Goal: Task Accomplishment & Management: Manage account settings

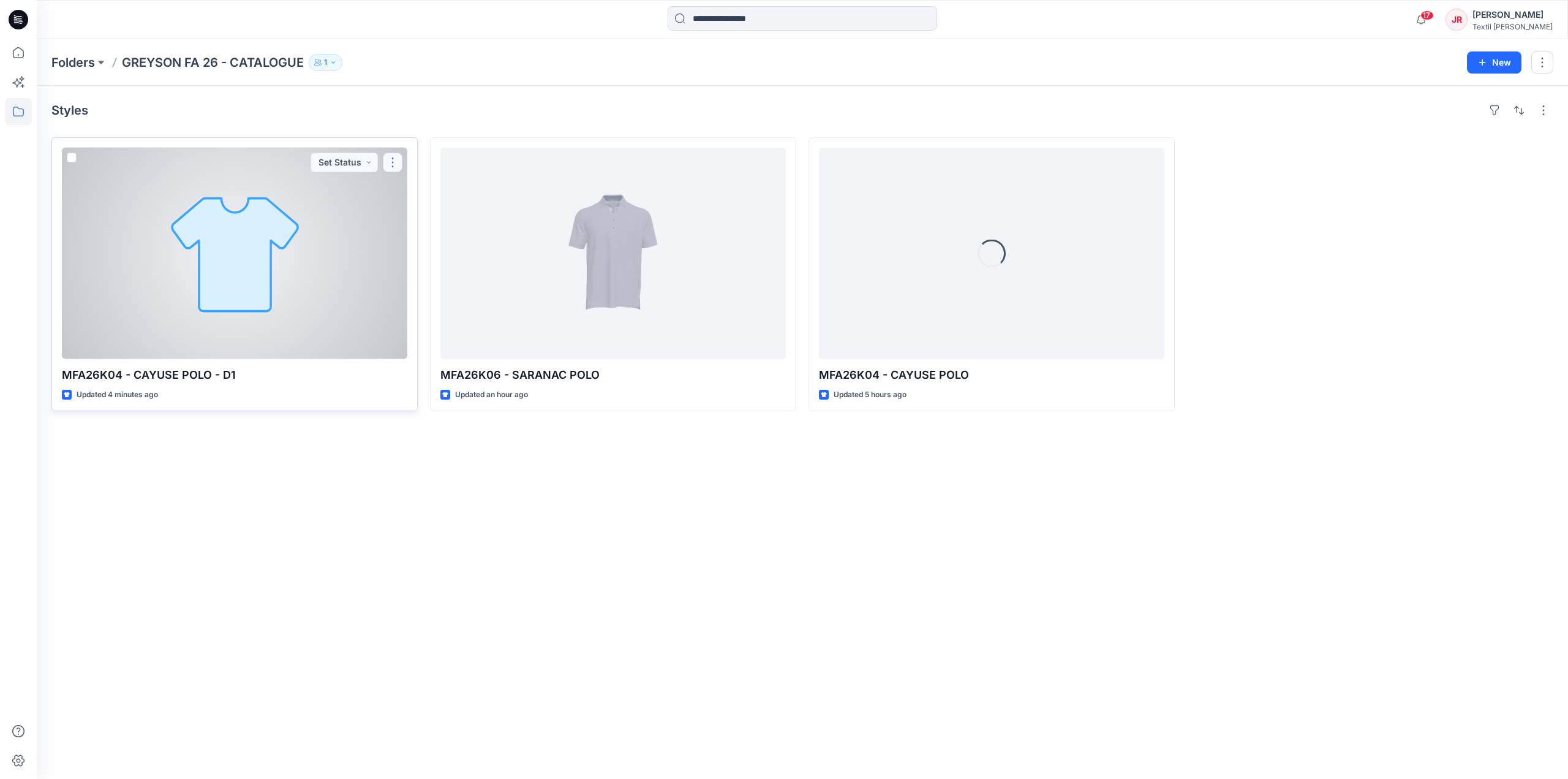
click at [397, 160] on button "button" at bounding box center [392, 163] width 20 height 20
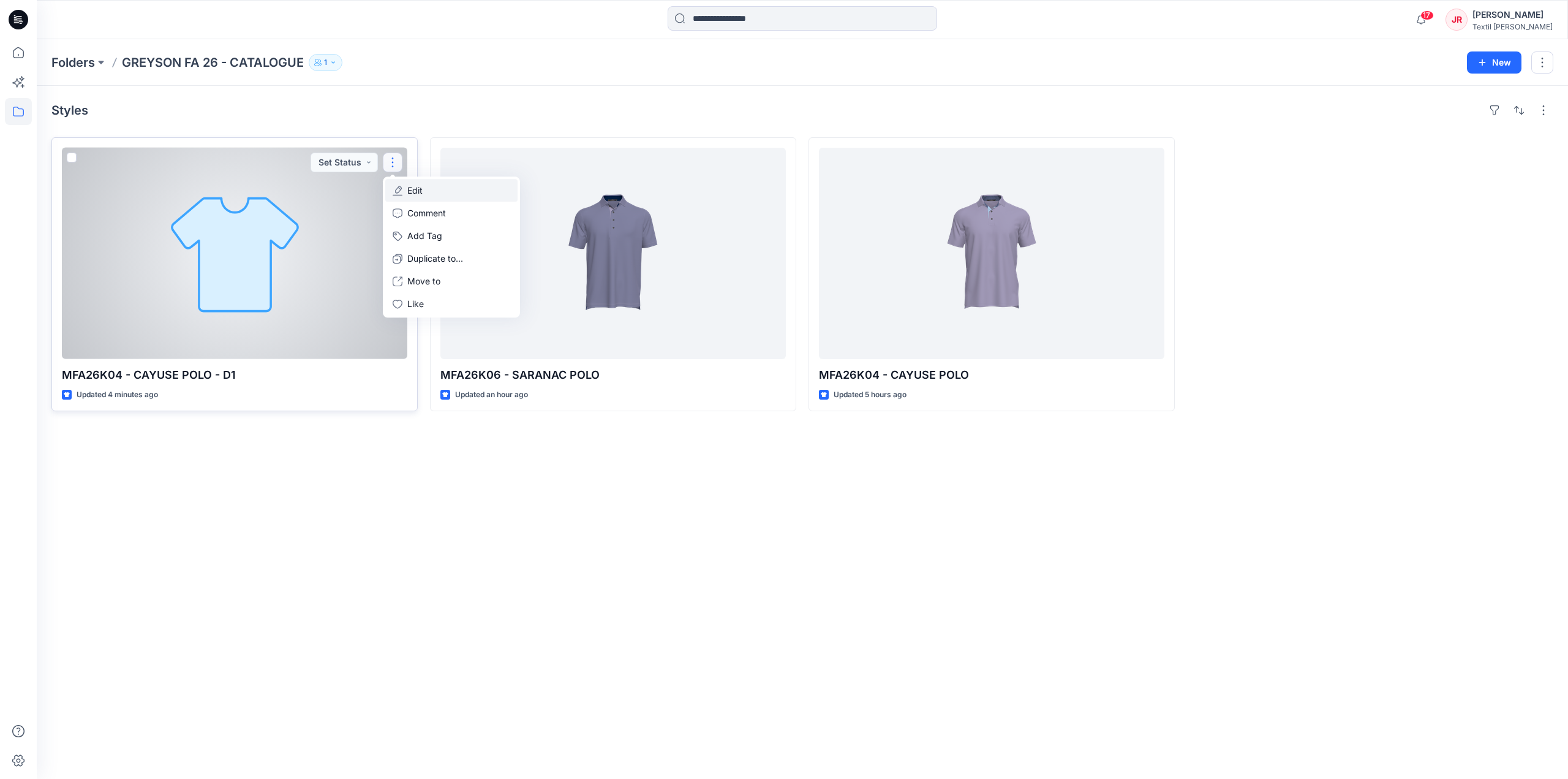
click at [416, 191] on p "Edit" at bounding box center [414, 189] width 15 height 13
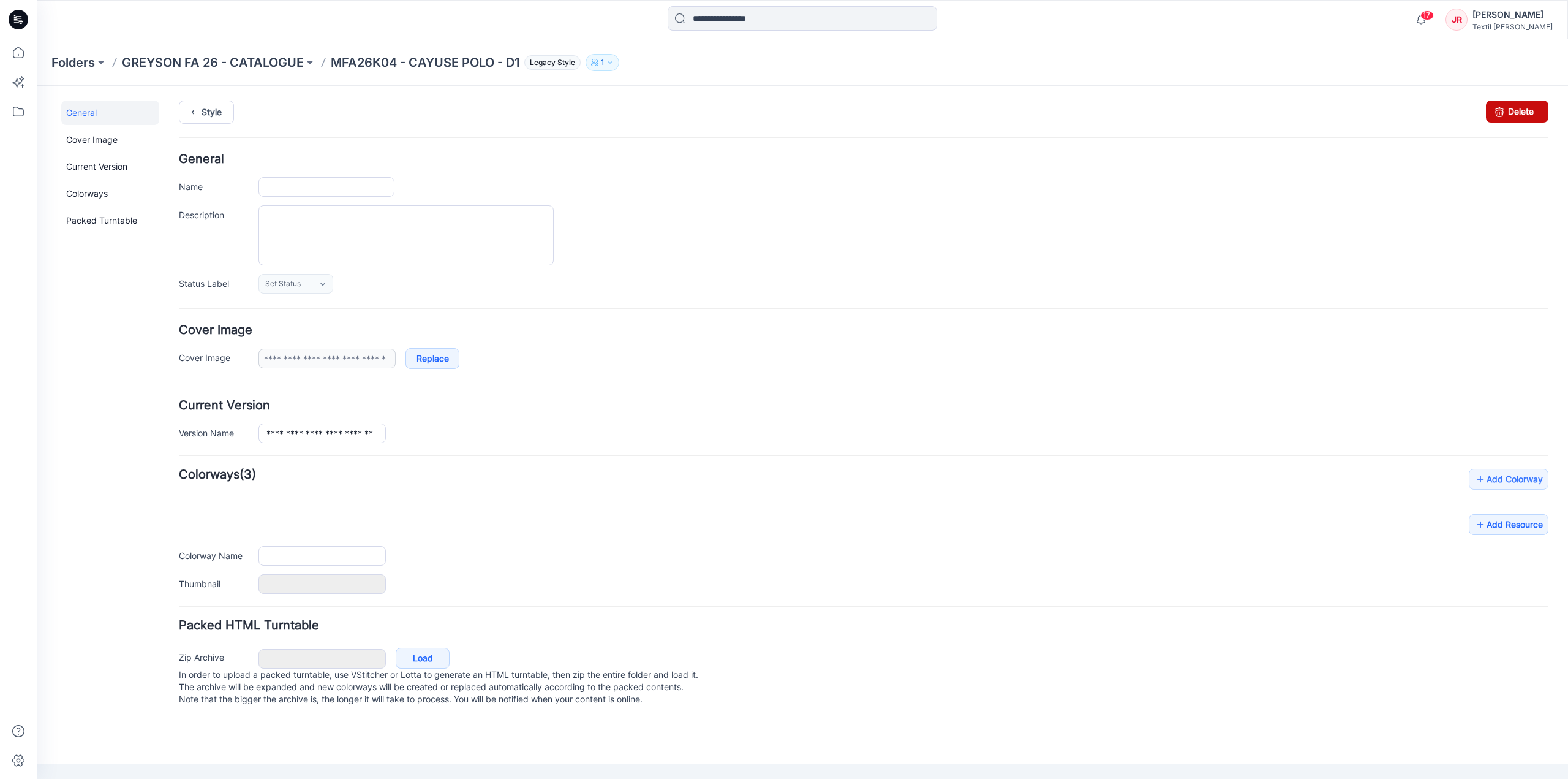
type input "**********"
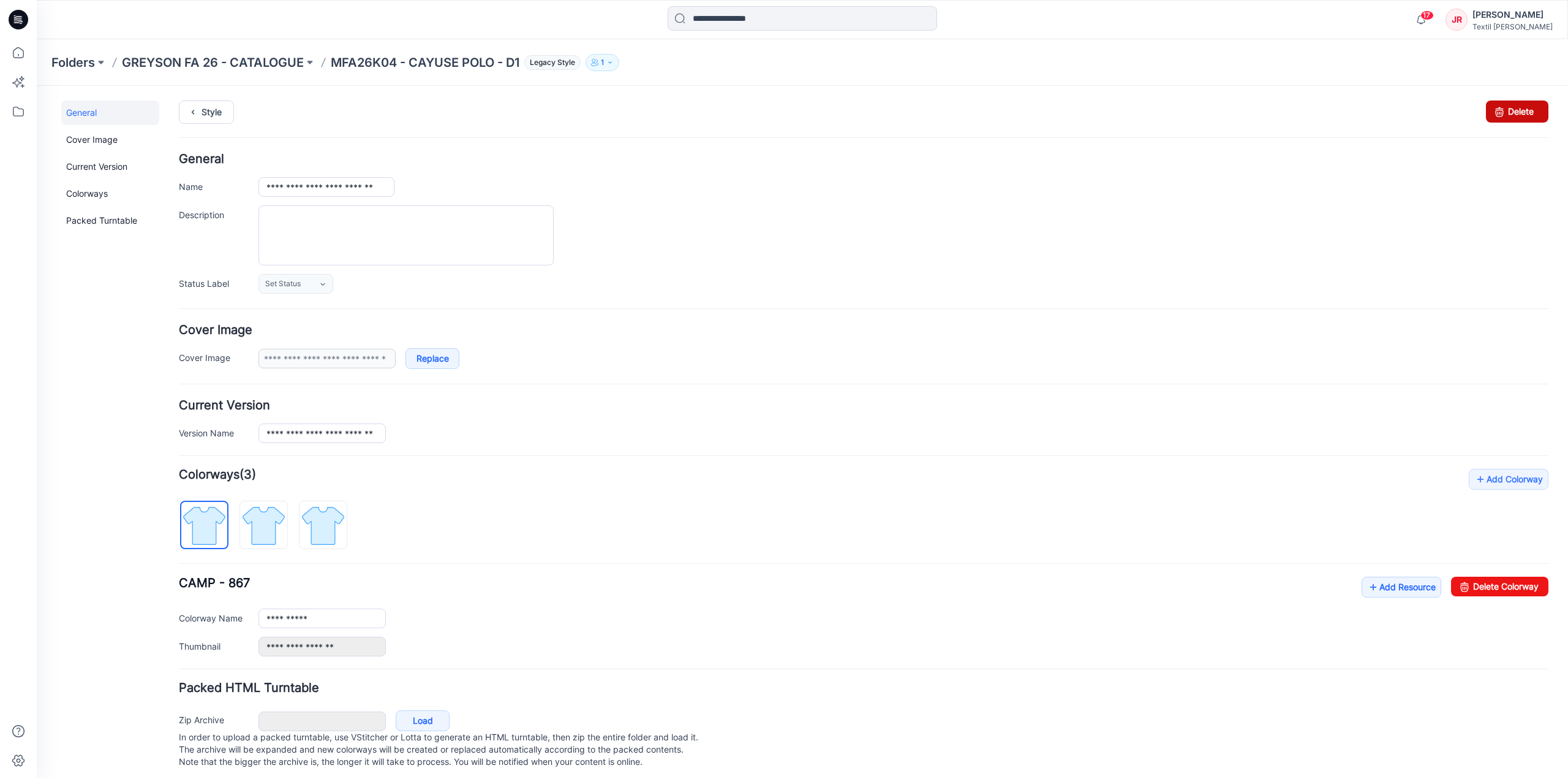
drag, startPoint x: 1516, startPoint y: 108, endPoint x: 883, endPoint y: 141, distance: 633.9
click at [1516, 108] on link "Delete" at bounding box center [1516, 111] width 62 height 22
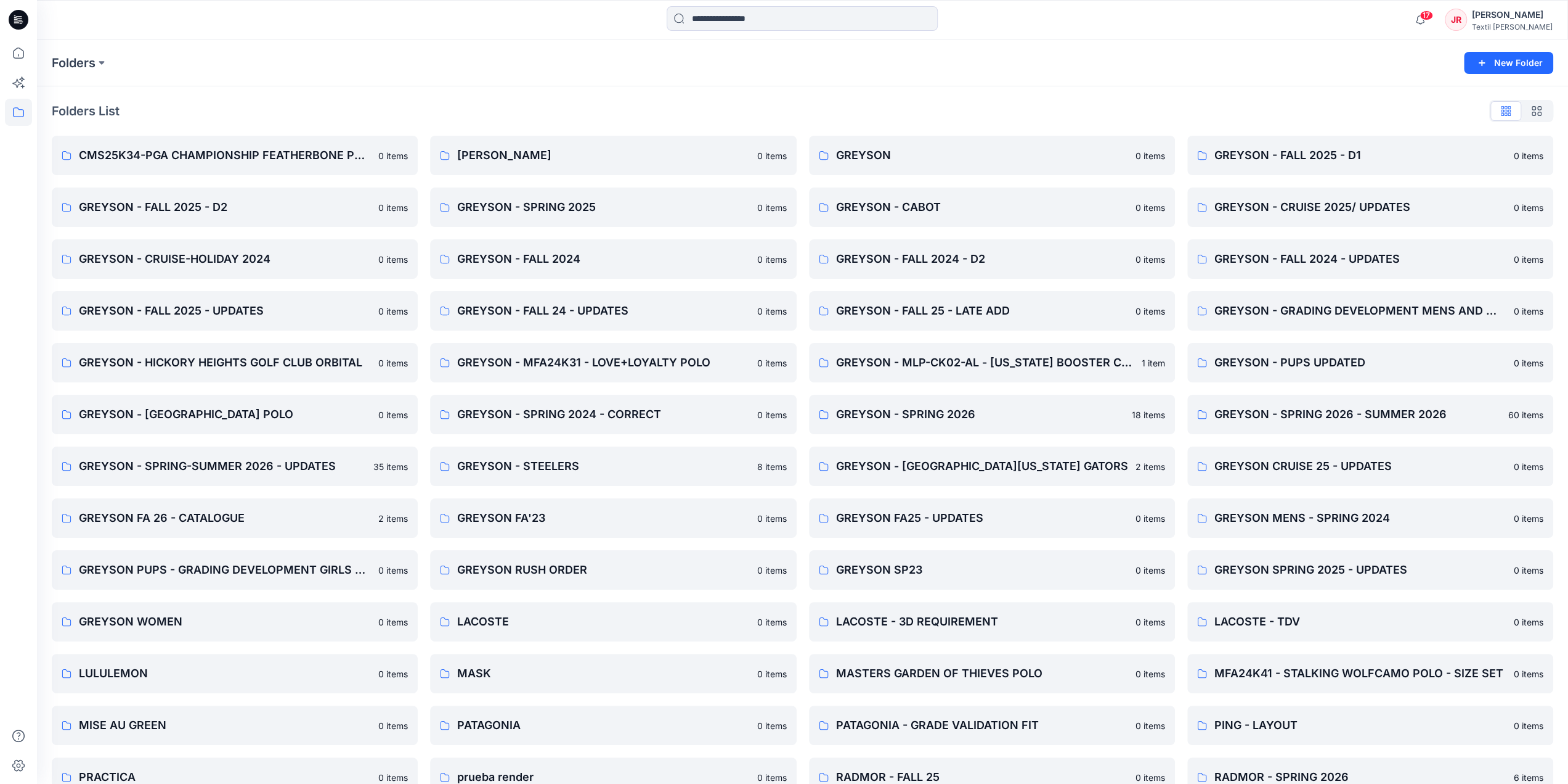
click at [22, 19] on icon at bounding box center [19, 20] width 20 height 20
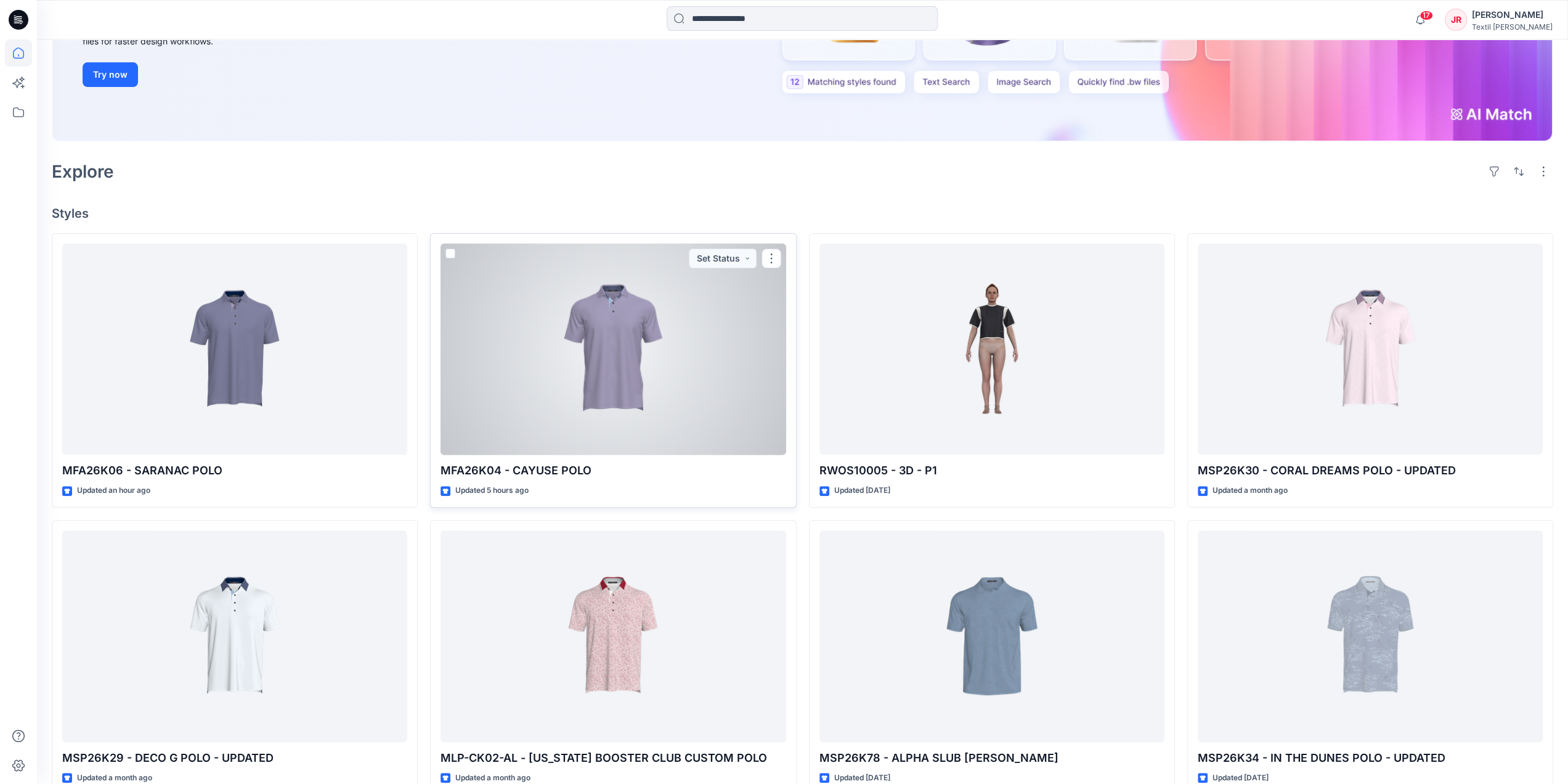
scroll to position [246, 0]
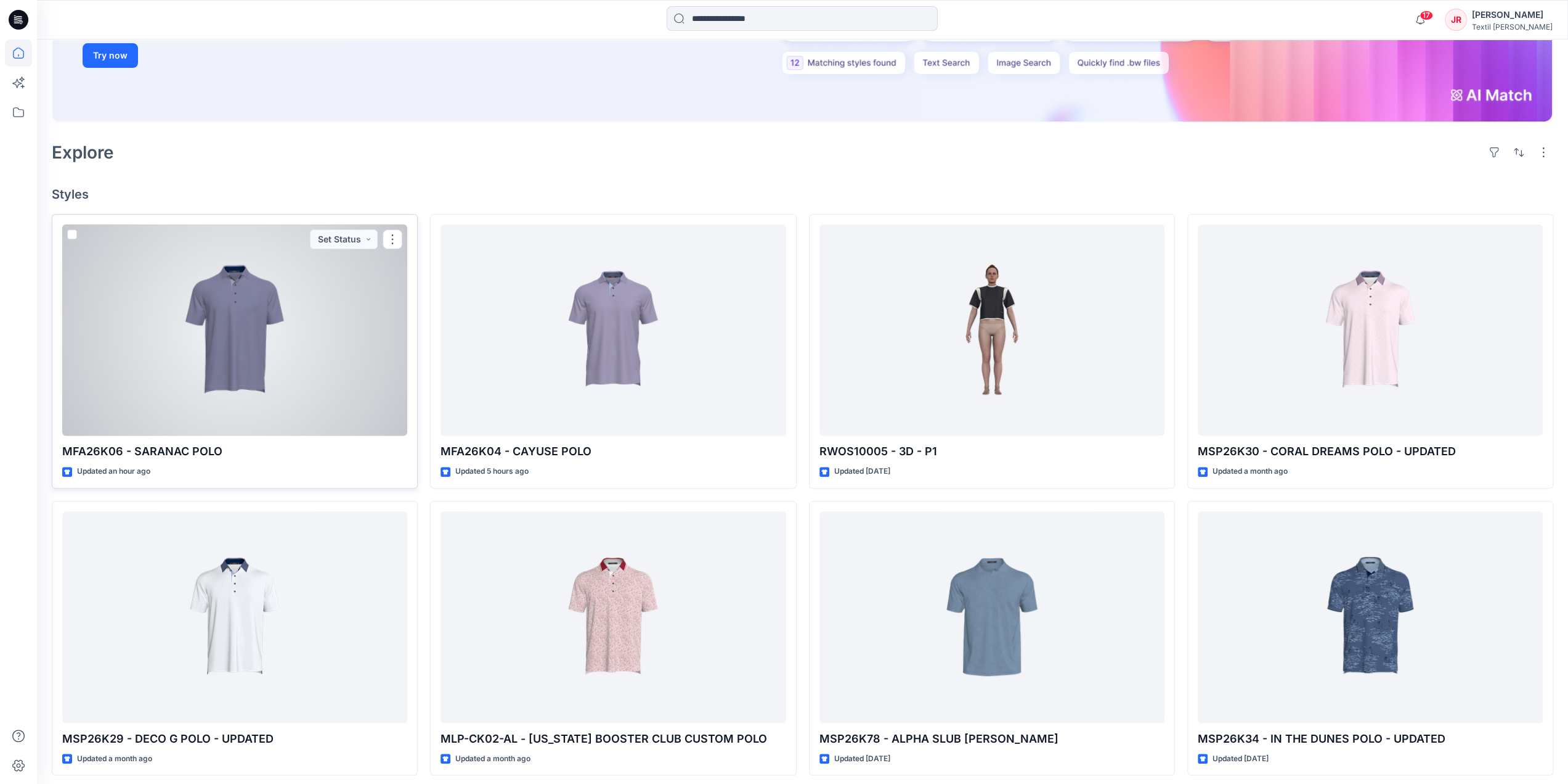
click at [305, 311] on div at bounding box center [234, 330] width 345 height 211
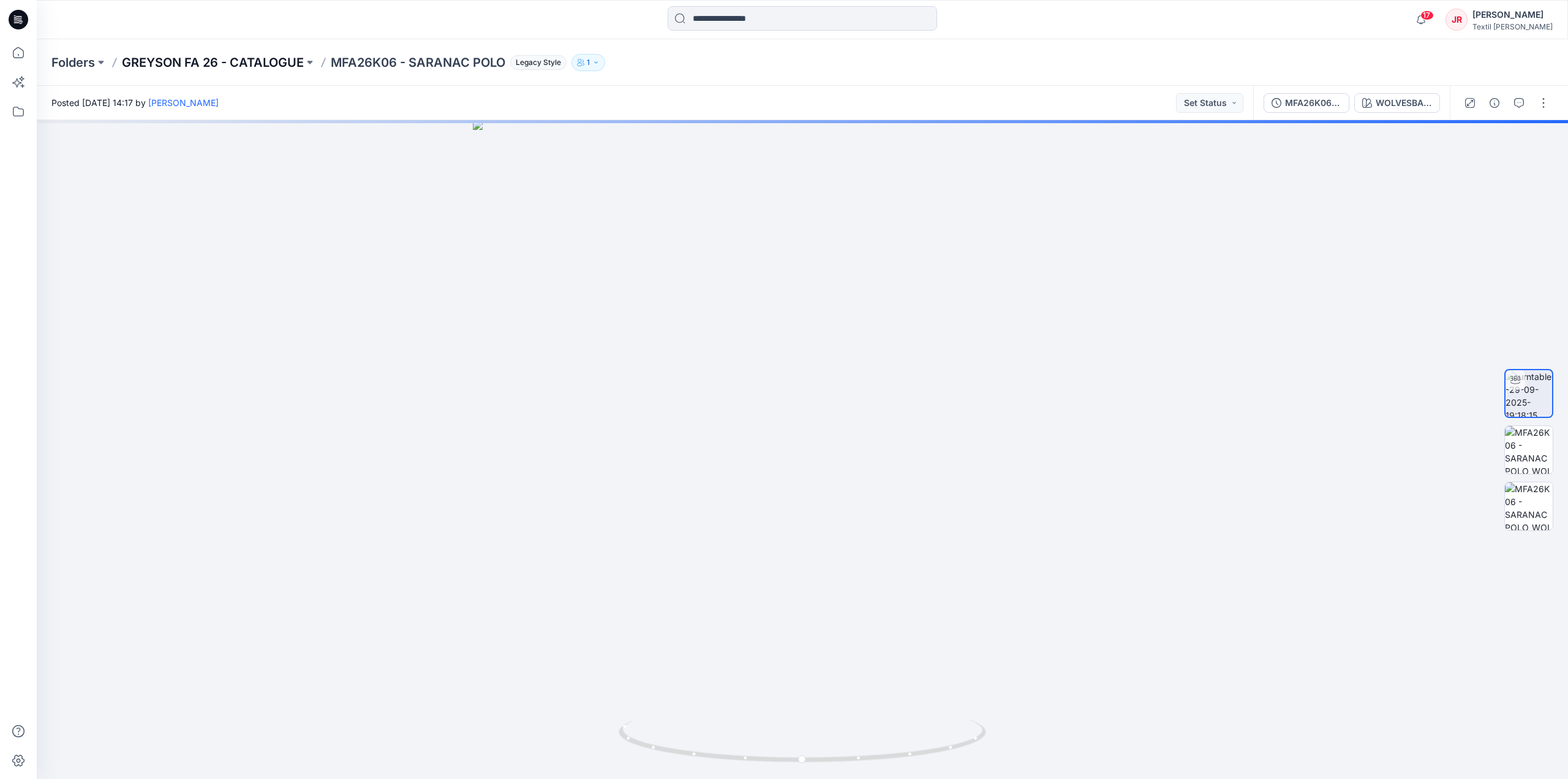
click at [271, 63] on p "GREYSON FA 26 - CATALOGUE" at bounding box center [213, 61] width 182 height 17
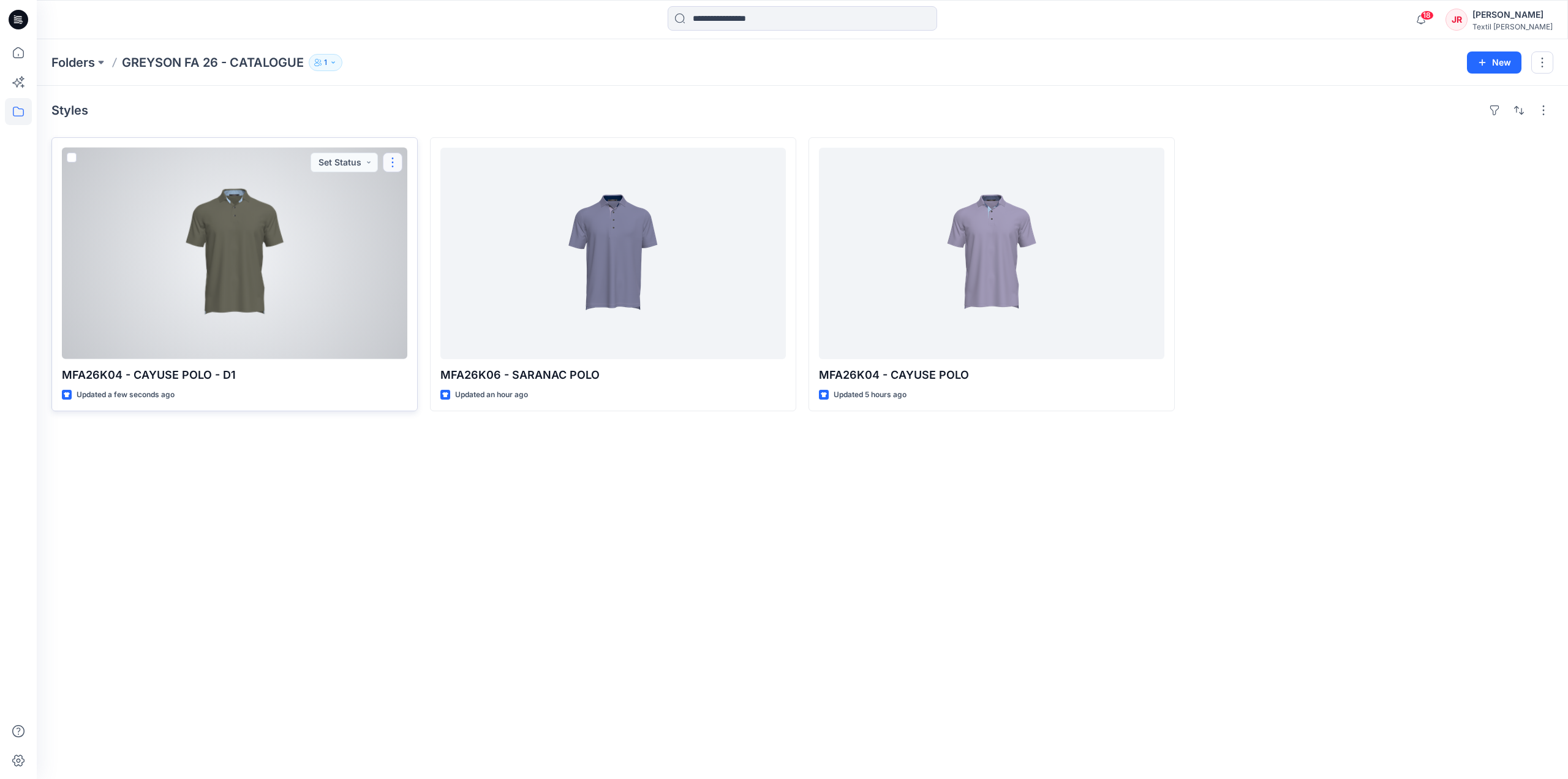
click at [392, 164] on button "button" at bounding box center [392, 163] width 20 height 20
click at [423, 193] on button "Edit" at bounding box center [452, 190] width 133 height 23
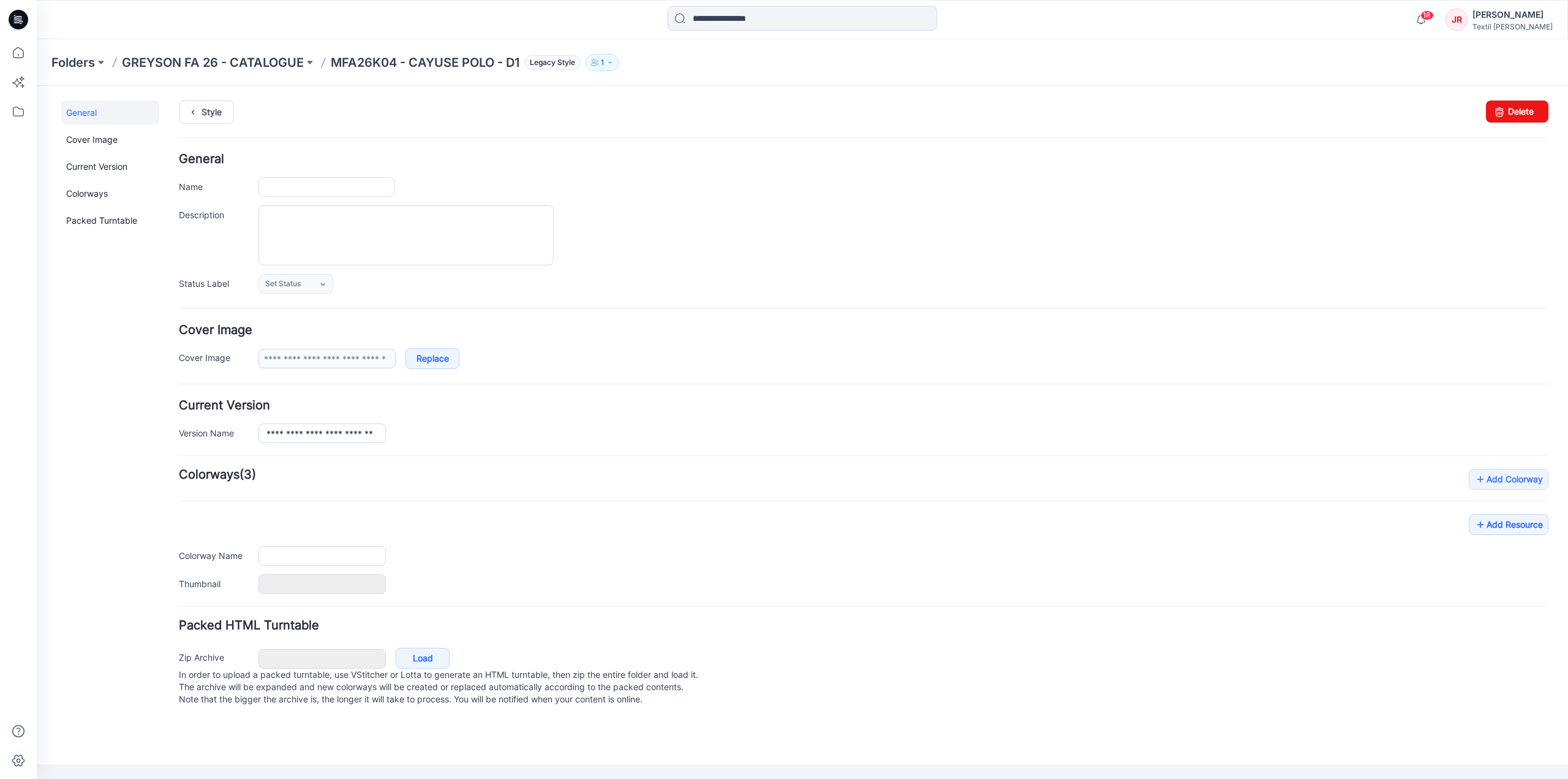
type input "**********"
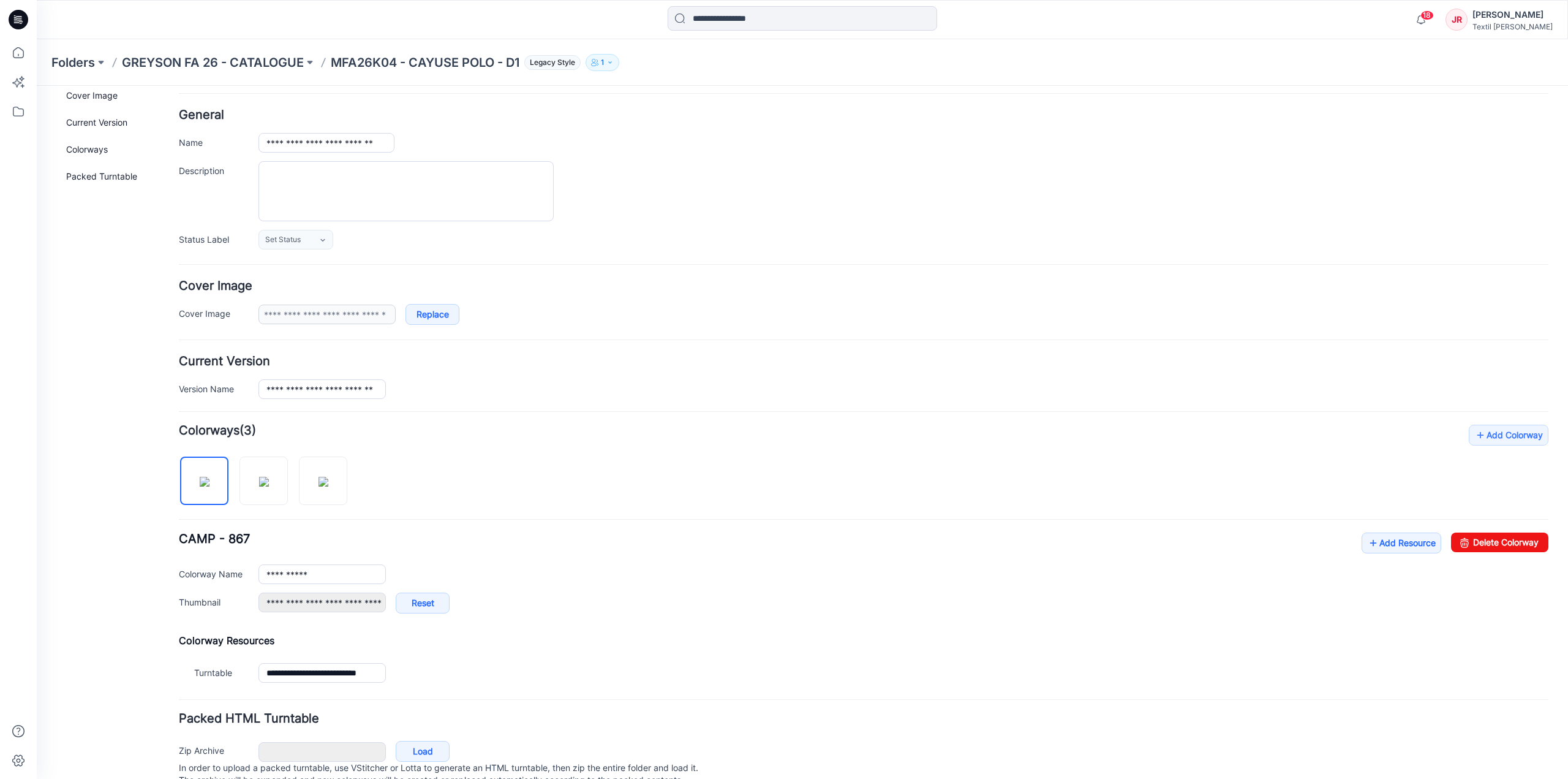
scroll to position [89, 0]
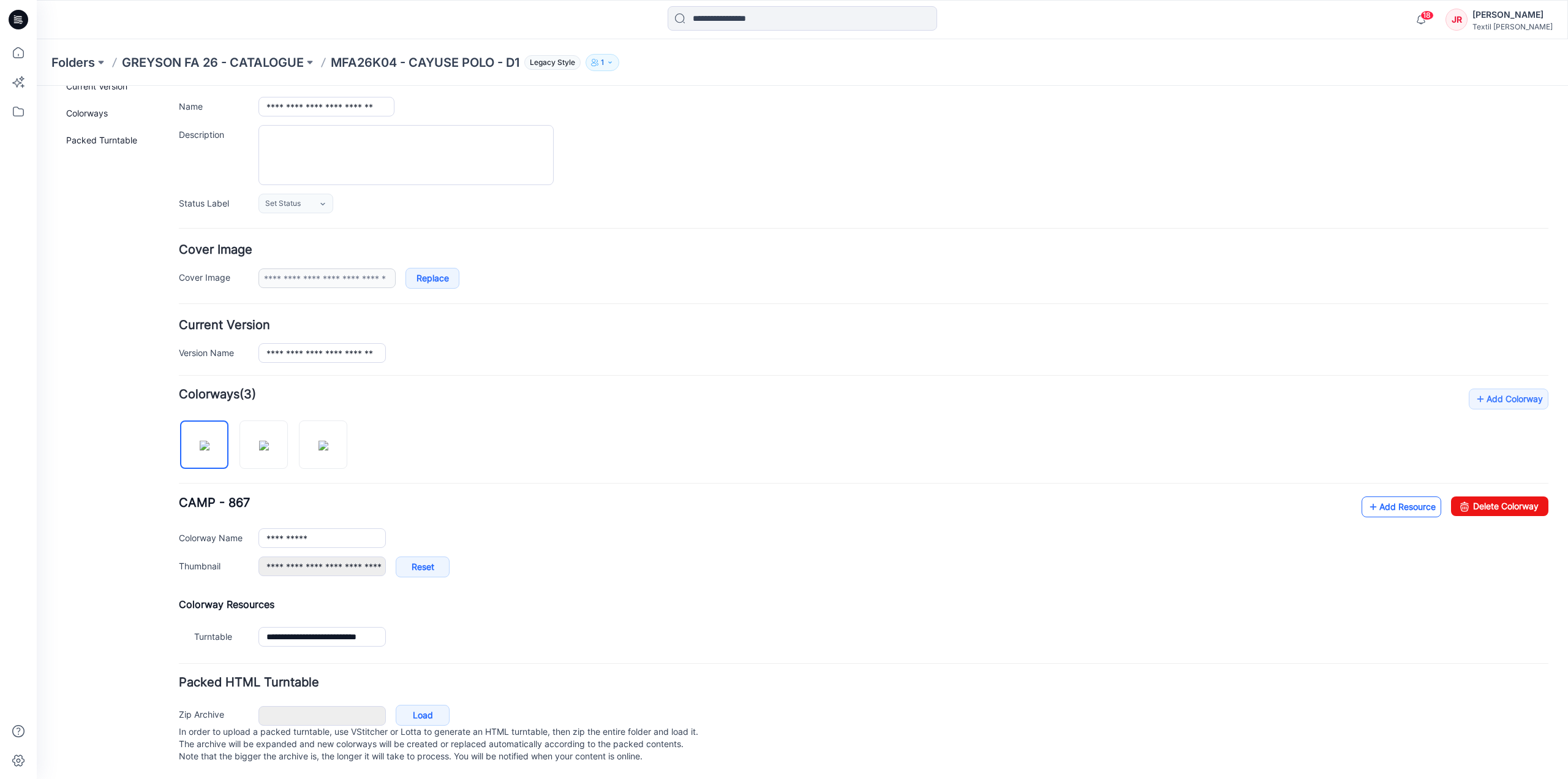
click at [1400, 497] on link "Add Resource" at bounding box center [1401, 506] width 79 height 21
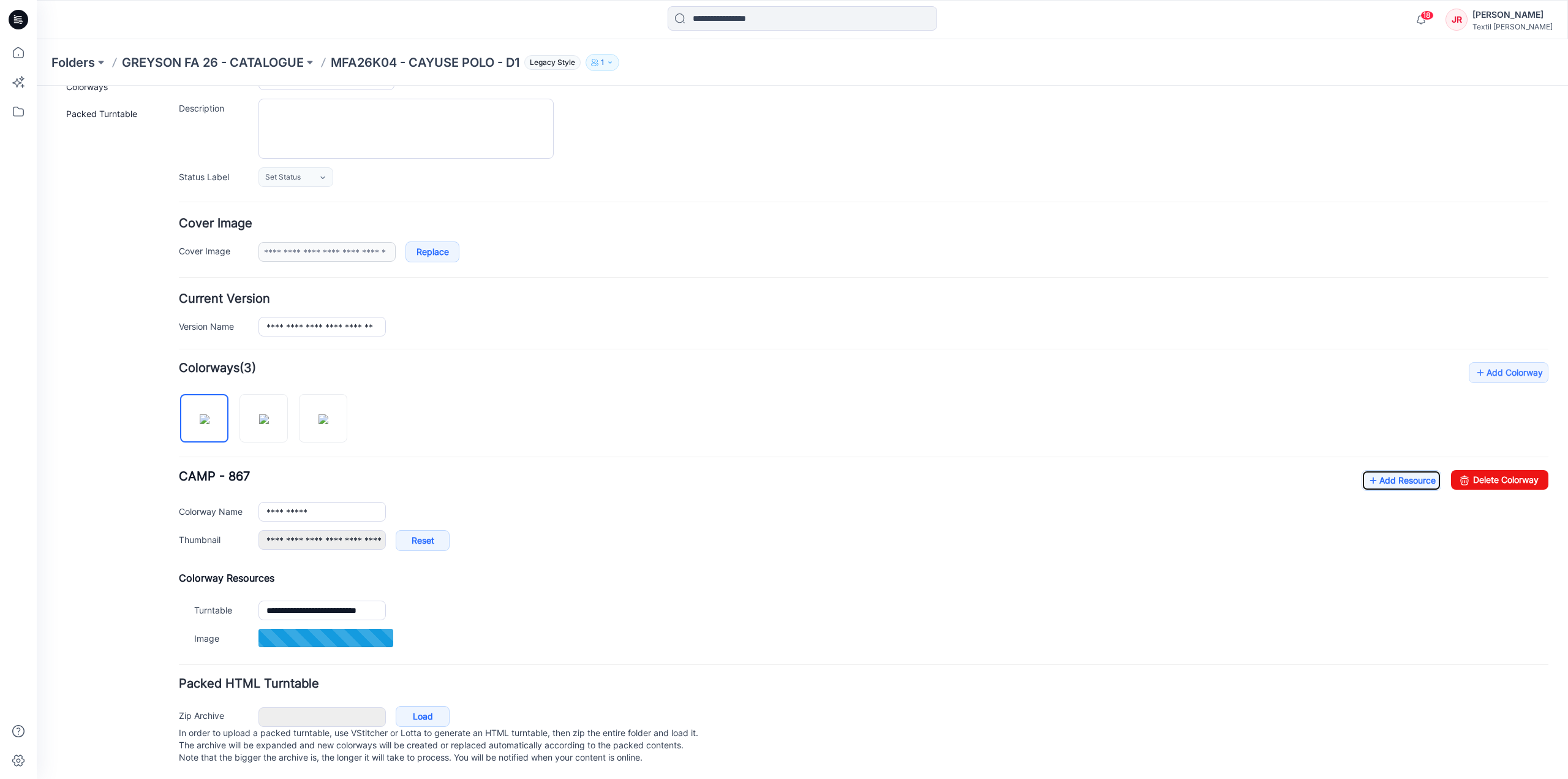
scroll to position [116, 0]
click at [1377, 470] on link "Add Resource" at bounding box center [1401, 478] width 79 height 21
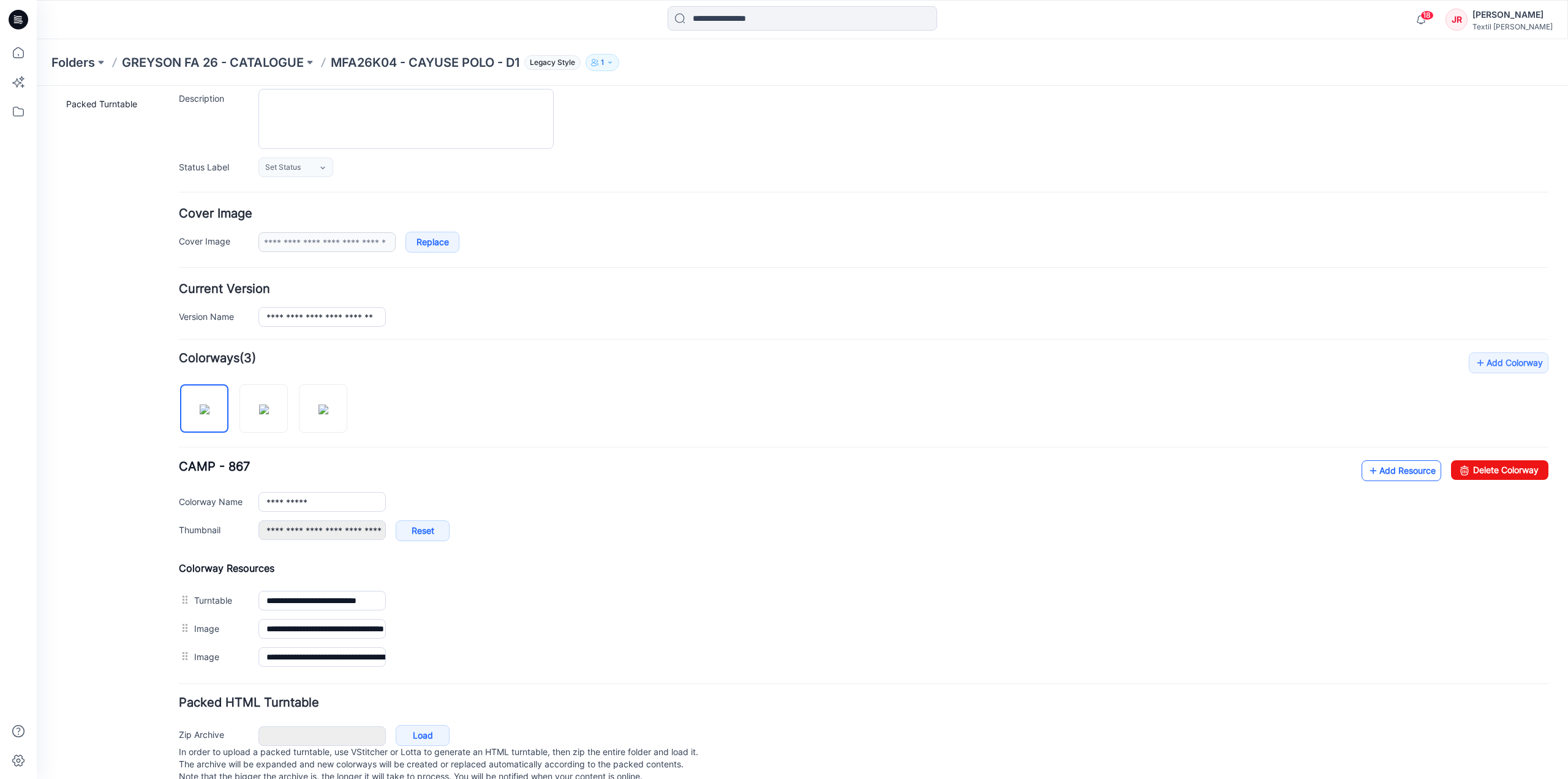
click at [1383, 462] on link "Add Resource" at bounding box center [1401, 470] width 79 height 21
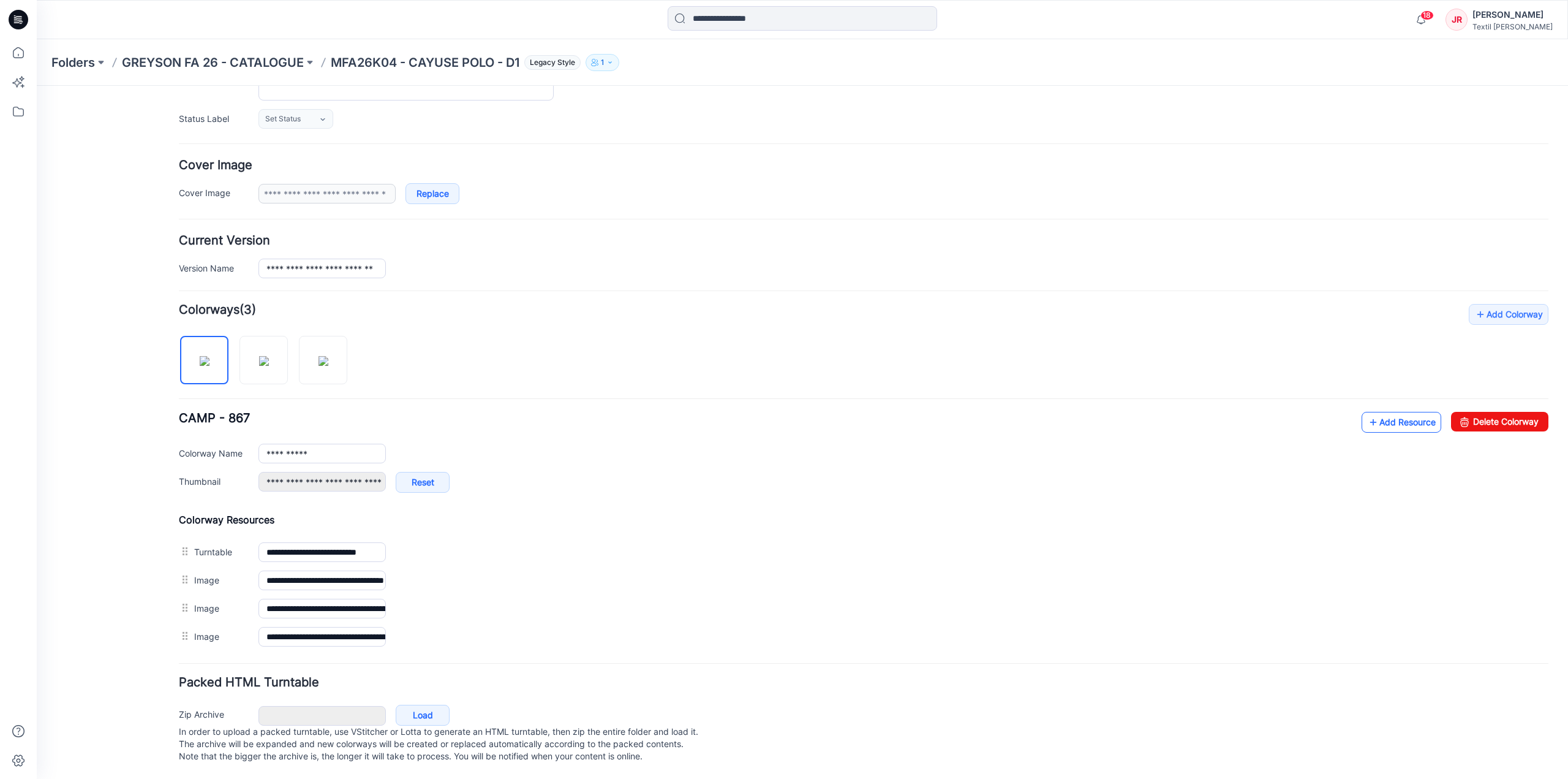
scroll to position [172, 0]
click at [1391, 411] on link "Add Resource" at bounding box center [1401, 421] width 79 height 21
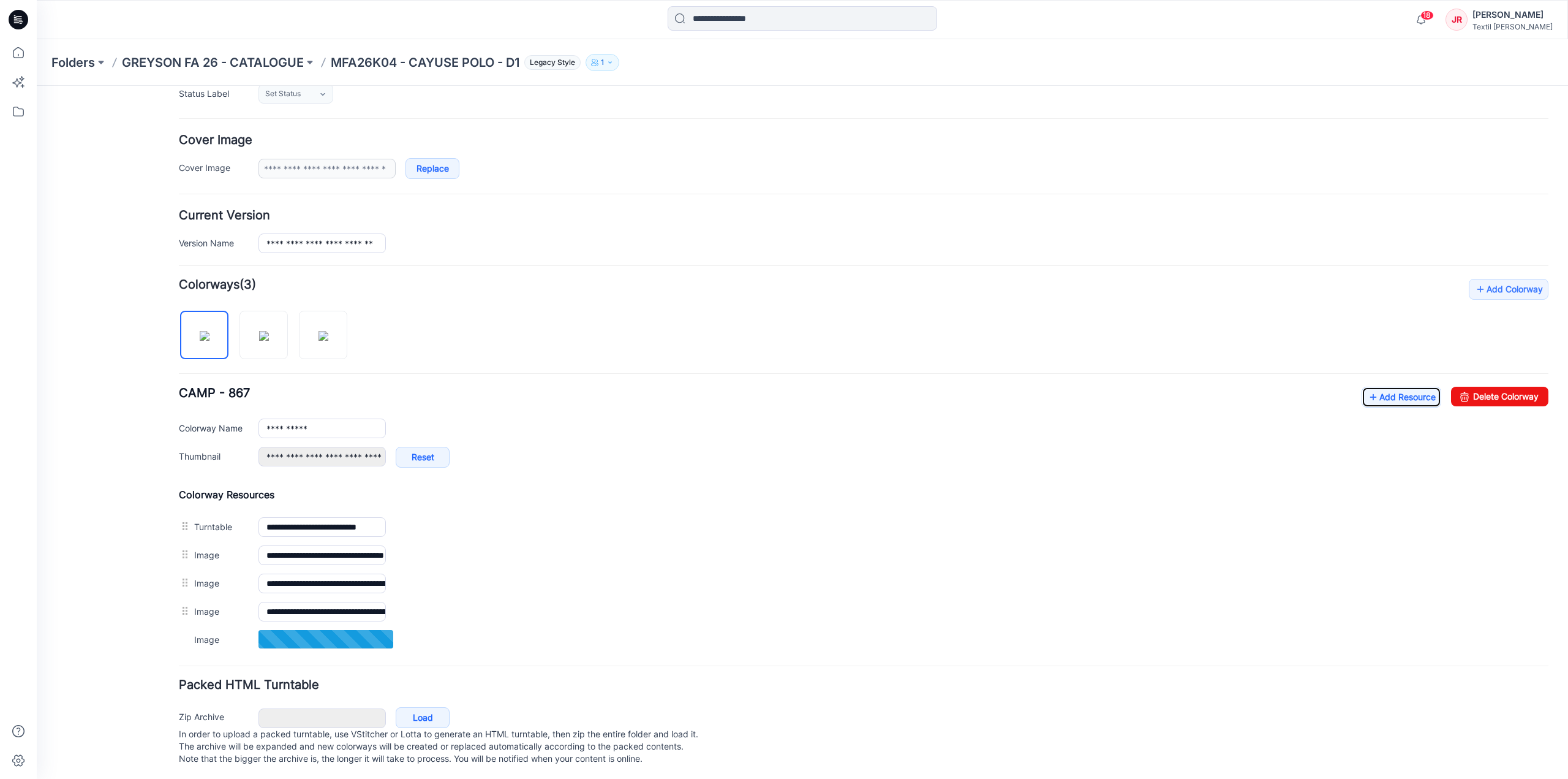
scroll to position [200, 0]
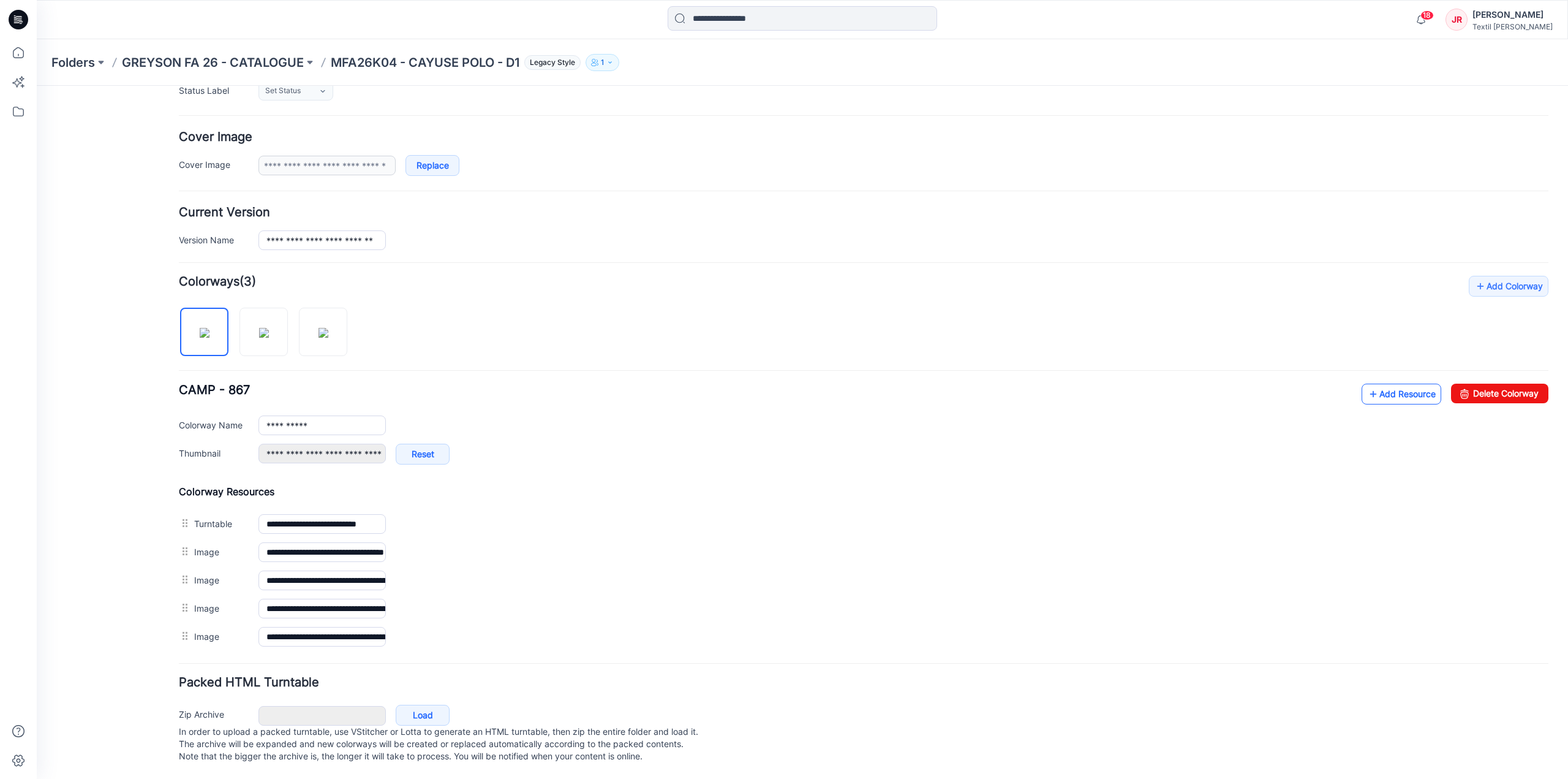
click at [1385, 386] on link "Add Resource" at bounding box center [1401, 393] width 79 height 21
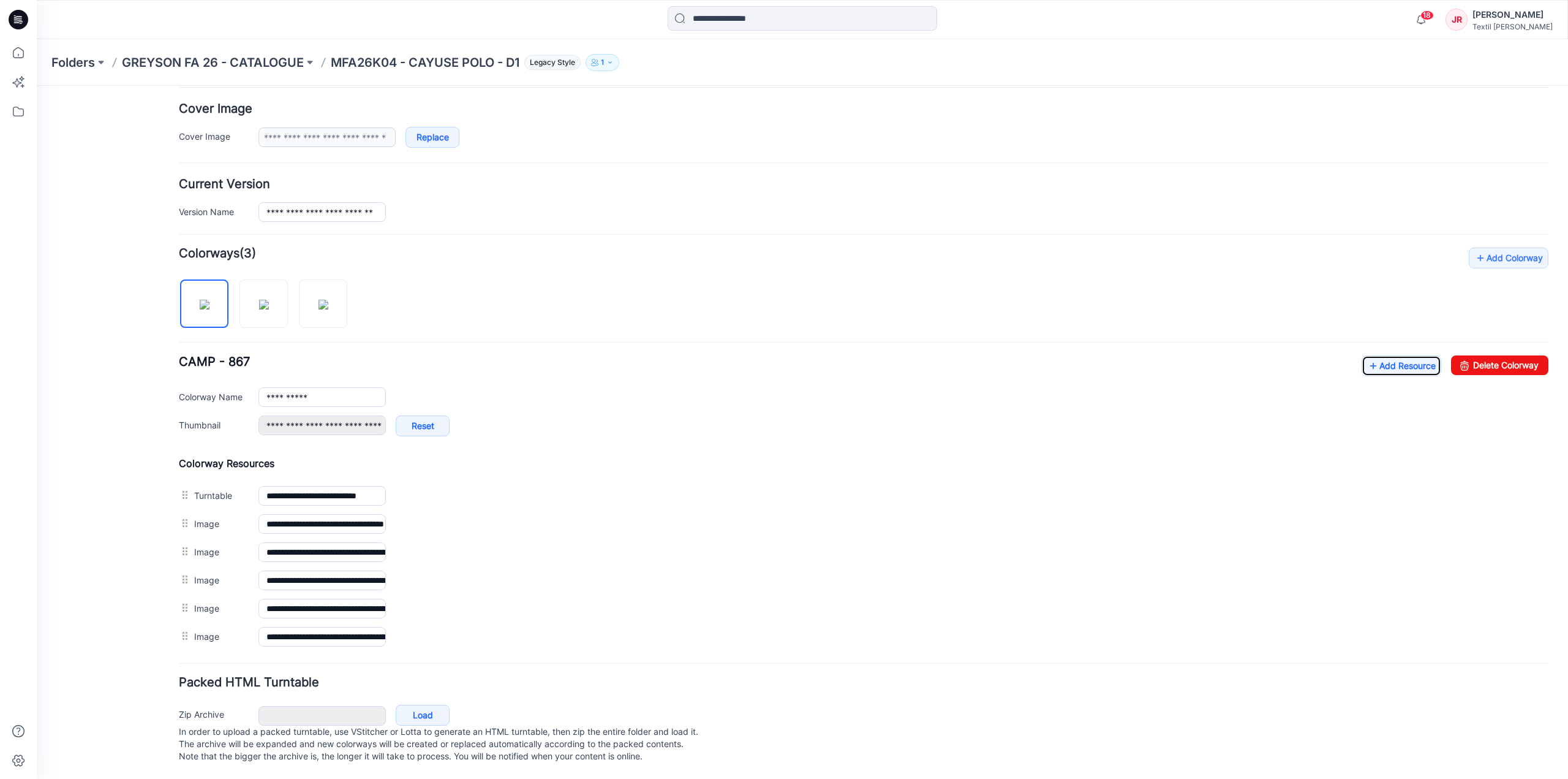
scroll to position [228, 0]
click at [1405, 359] on link "Add Resource" at bounding box center [1401, 366] width 79 height 21
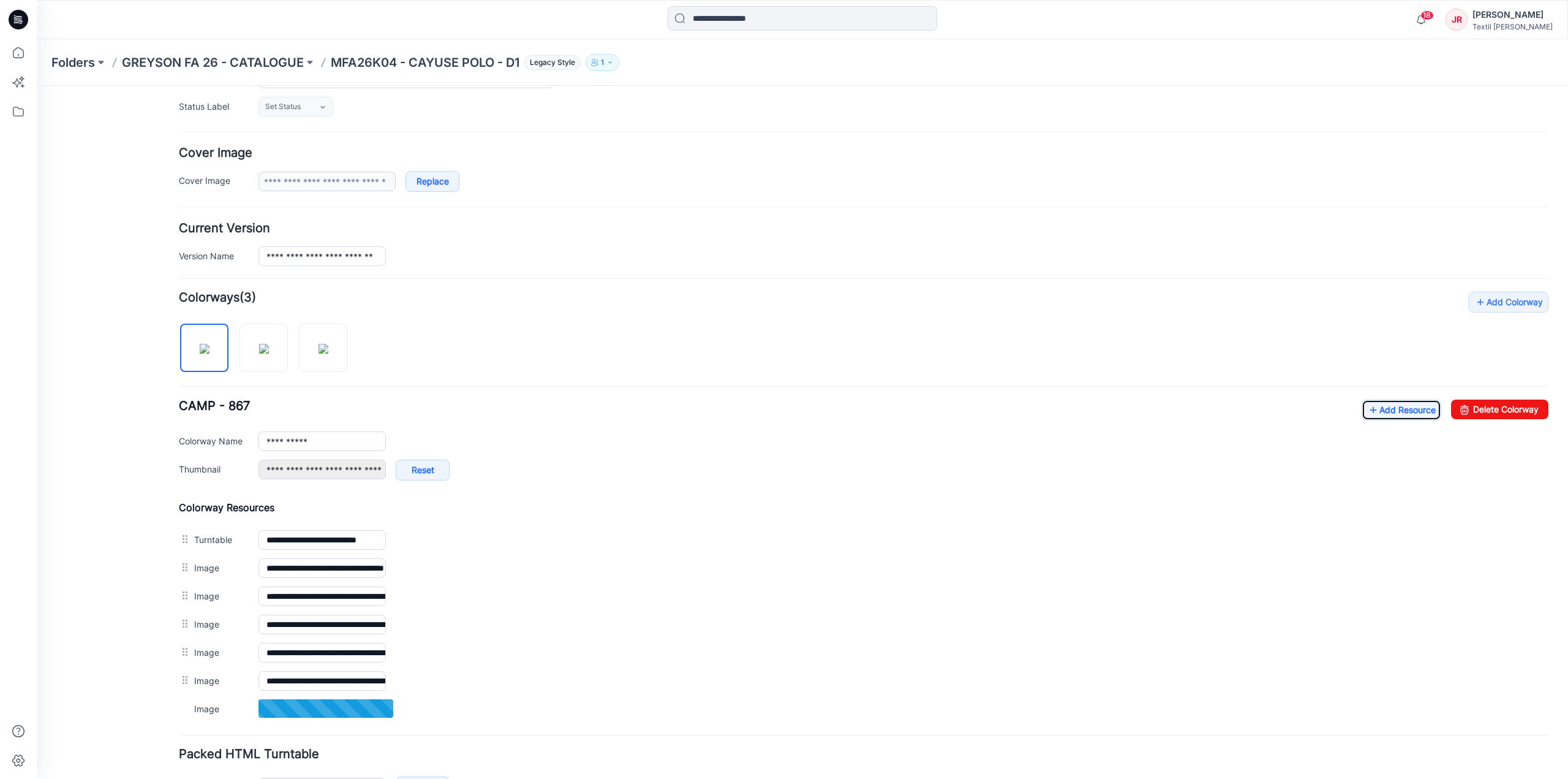
scroll to position [0, 0]
